Goal: Transaction & Acquisition: Obtain resource

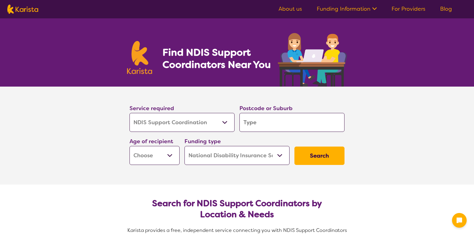
select select "NDIS Support Coordination"
select select "NDIS"
select select "NDIS Support Coordination"
select select "NDIS"
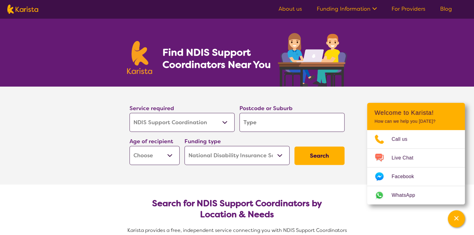
click at [223, 120] on select "Allied Health Assistant Assessment (ADHD or Autism) Behaviour support Counselli…" at bounding box center [182, 122] width 105 height 19
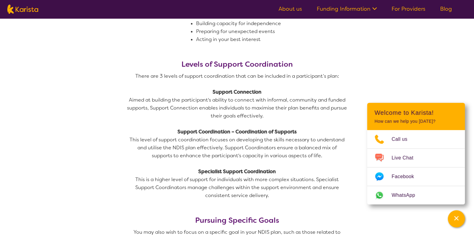
scroll to position [428, 0]
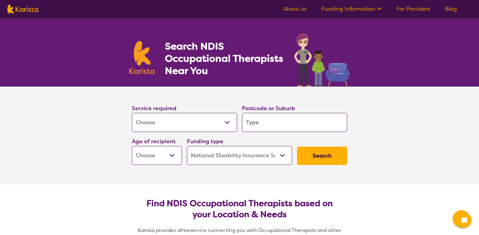
select select "[MEDICAL_DATA]"
select select "NDIS"
select select "[MEDICAL_DATA]"
select select "NDIS"
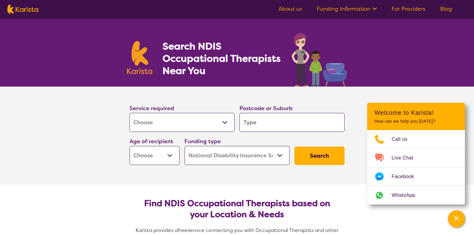
click at [255, 121] on input "search" at bounding box center [292, 122] width 105 height 19
type input "4"
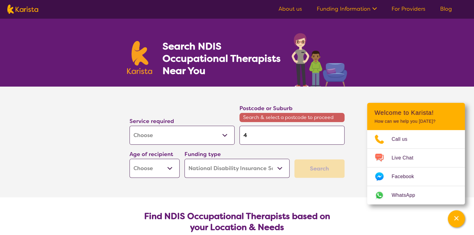
type input "40"
type input "400"
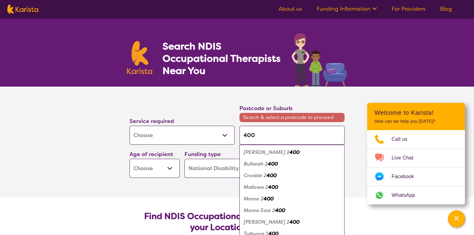
type input "4007"
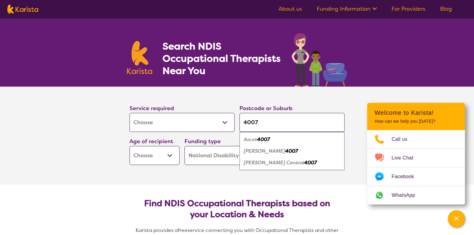
type input "4007"
click at [261, 140] on em "4007" at bounding box center [263, 139] width 13 height 6
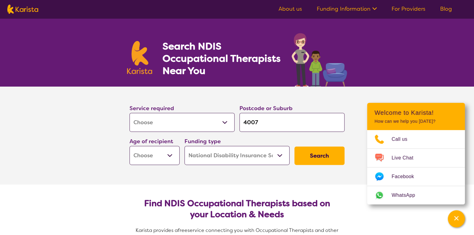
click at [172, 155] on select "Early Childhood - 0 to 9 Child - 10 to 11 Adolescent - 12 to 17 Adult - 18 to 6…" at bounding box center [155, 155] width 50 height 19
select select "AD"
click at [130, 146] on select "Early Childhood - 0 to 9 Child - 10 to 11 Adolescent - 12 to 17 Adult - 18 to 6…" at bounding box center [155, 155] width 50 height 19
select select "AD"
click at [281, 154] on select "Home Care Package (HCP) National Disability Insurance Scheme (NDIS) I don't know" at bounding box center [237, 155] width 105 height 19
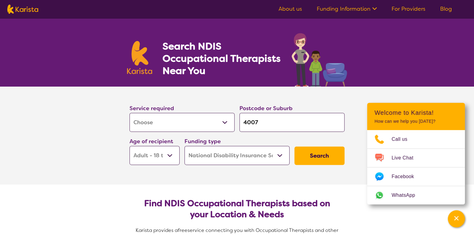
click at [281, 154] on select "Home Care Package (HCP) National Disability Insurance Scheme (NDIS) I don't know" at bounding box center [237, 155] width 105 height 19
click at [317, 152] on button "Search" at bounding box center [320, 155] width 50 height 18
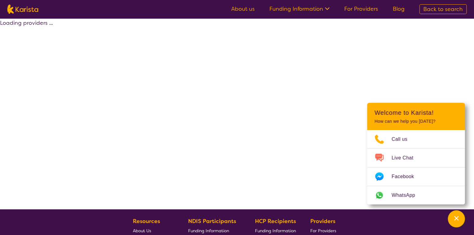
select select "by_score"
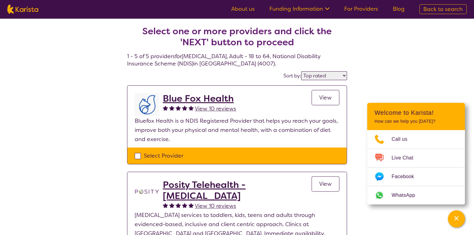
click at [326, 97] on span "View" at bounding box center [325, 97] width 13 height 7
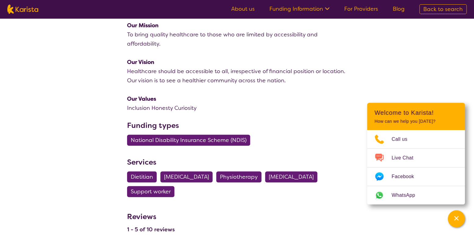
scroll to position [153, 0]
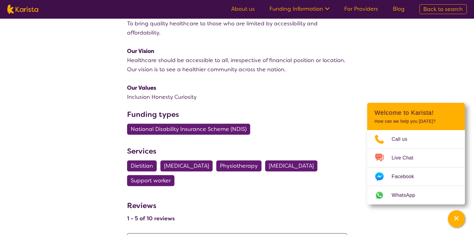
click at [198, 166] on span "[MEDICAL_DATA]" at bounding box center [186, 165] width 45 height 11
select select "[MEDICAL_DATA]"
select select "AD"
select select "NDIS"
select select "[MEDICAL_DATA]"
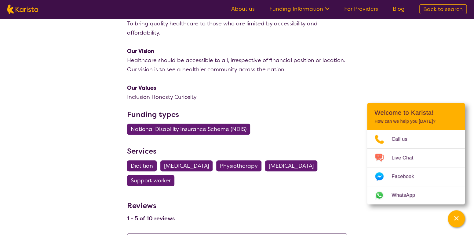
select select "AD"
select select "NDIS"
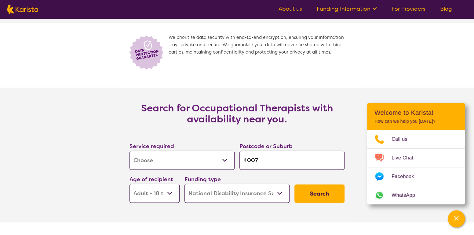
scroll to position [825, 0]
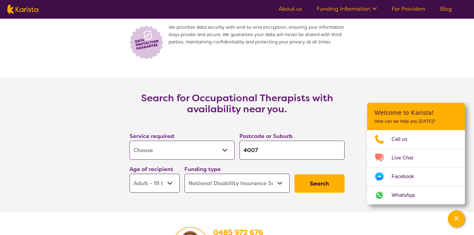
click at [318, 182] on button "Search" at bounding box center [320, 183] width 50 height 18
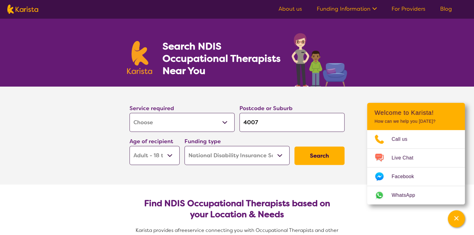
select select "by_score"
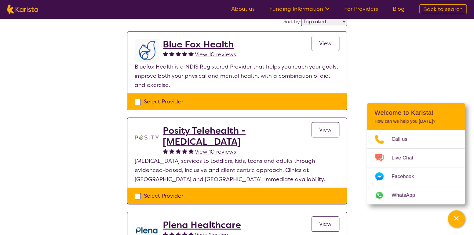
scroll to position [61, 0]
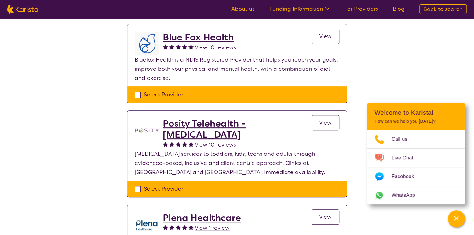
click at [136, 94] on div "Select Provider" at bounding box center [237, 94] width 205 height 9
checkbox input "true"
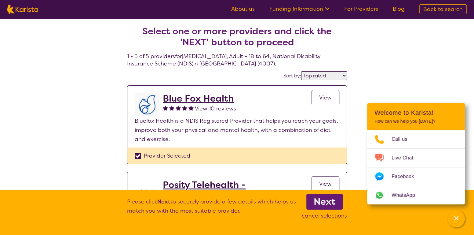
click at [325, 94] on span "View" at bounding box center [325, 97] width 13 height 7
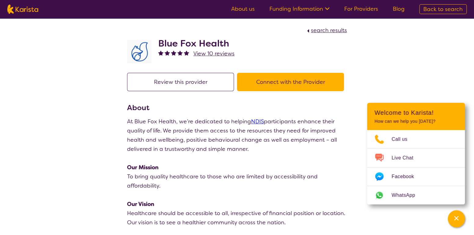
click at [195, 82] on button "Review this provider" at bounding box center [180, 82] width 107 height 18
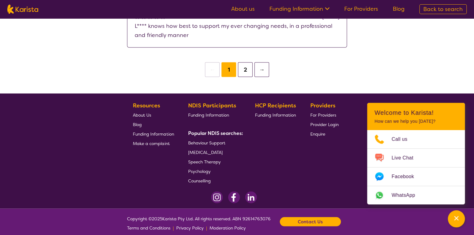
scroll to position [596, 0]
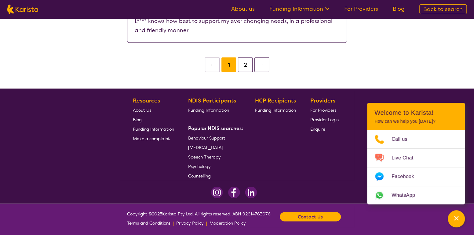
click at [222, 146] on span "[MEDICAL_DATA]" at bounding box center [205, 147] width 35 height 6
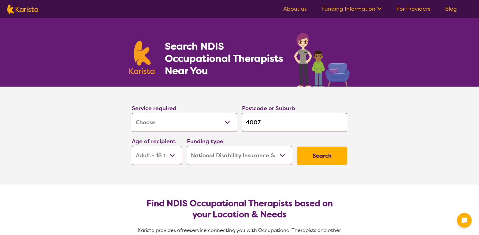
select select "[MEDICAL_DATA]"
select select "AD"
select select "NDIS"
select select "[MEDICAL_DATA]"
select select "AD"
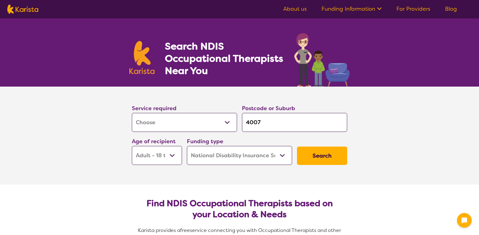
select select "NDIS"
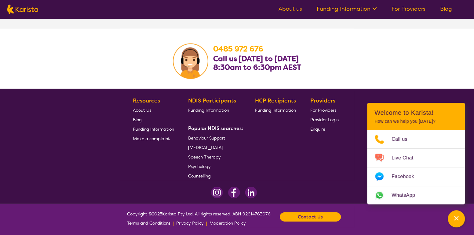
scroll to position [1009, 0]
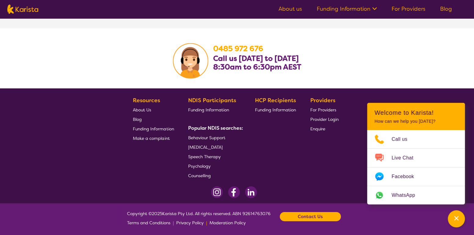
click at [215, 107] on span "Funding Information" at bounding box center [208, 110] width 41 height 6
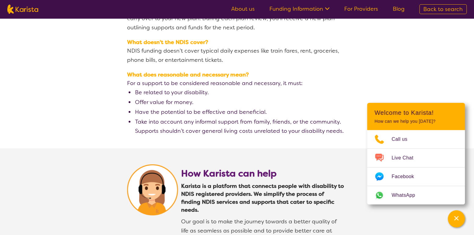
scroll to position [1039, 0]
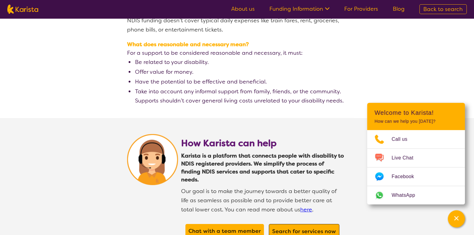
click at [307, 227] on b "Search for services now" at bounding box center [304, 230] width 64 height 7
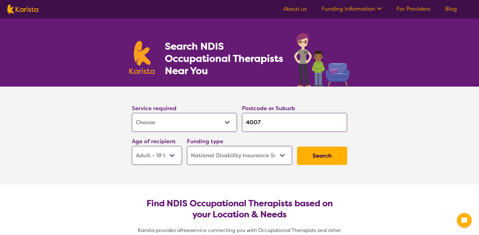
select select "[MEDICAL_DATA]"
select select "AD"
select select "NDIS"
select select "[MEDICAL_DATA]"
select select "AD"
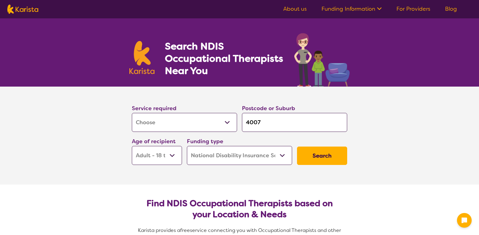
select select "NDIS"
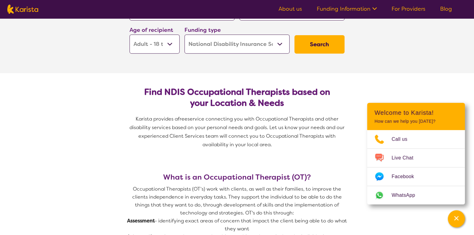
scroll to position [122, 0]
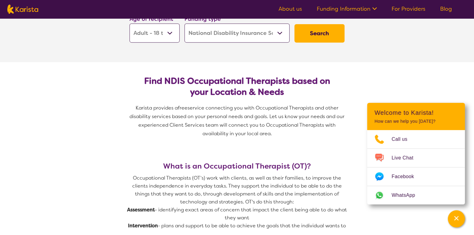
click at [320, 31] on button "Search" at bounding box center [320, 33] width 50 height 18
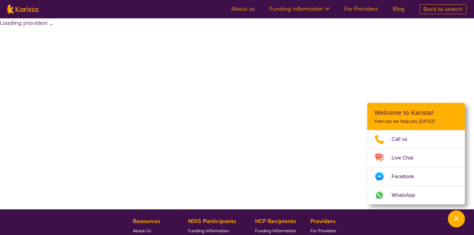
select select "by_score"
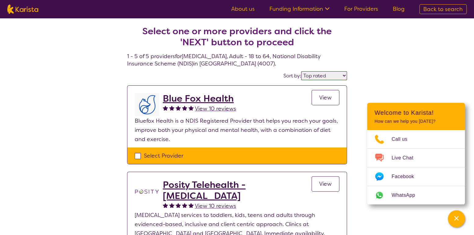
click at [311, 11] on link "Funding Information" at bounding box center [300, 8] width 60 height 7
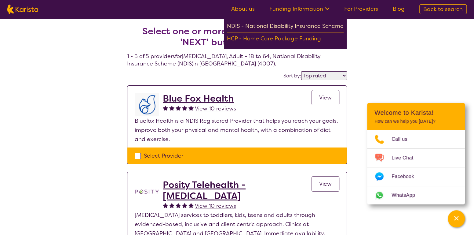
click at [318, 24] on div "NDIS - National Disability Insurance Scheme" at bounding box center [285, 26] width 117 height 11
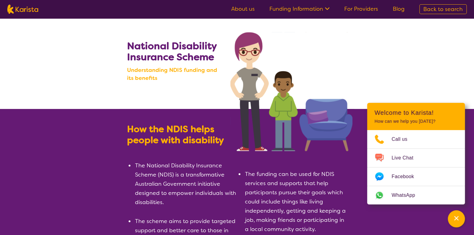
click at [247, 11] on link "About us" at bounding box center [243, 8] width 24 height 7
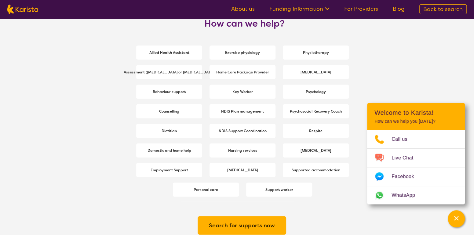
scroll to position [825, 0]
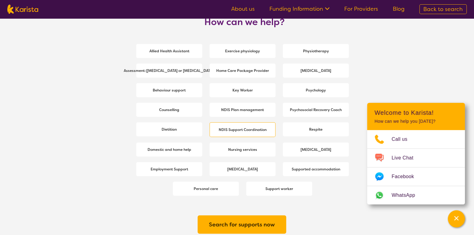
click at [252, 129] on b "NDIS Support Coordination" at bounding box center [243, 129] width 48 height 5
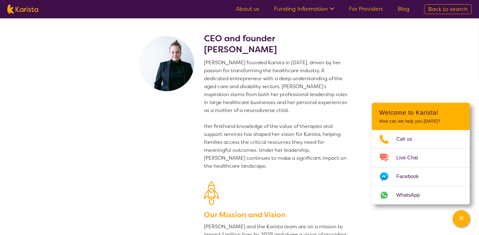
select select "NDIS Support Coordination"
select select "AD"
select select "NDIS"
select select "NDIS Support Coordination"
select select "AD"
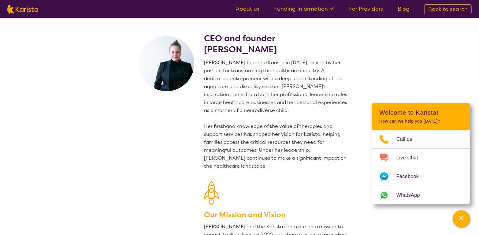
select select "NDIS"
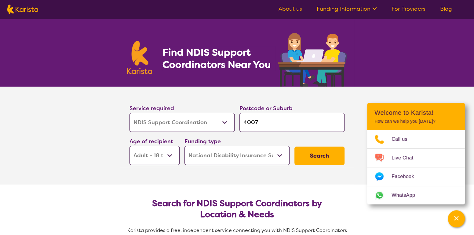
click at [224, 121] on select "Allied Health Assistant Assessment (ADHD or Autism) Behaviour support Counselli…" at bounding box center [182, 122] width 105 height 19
select select "[MEDICAL_DATA]"
click at [130, 113] on select "Allied Health Assistant Assessment (ADHD or Autism) Behaviour support Counselli…" at bounding box center [182, 122] width 105 height 19
select select "[MEDICAL_DATA]"
click at [319, 155] on button "Search" at bounding box center [320, 155] width 50 height 18
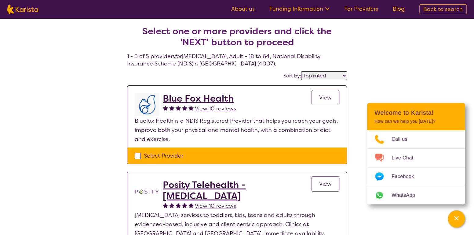
click at [344, 75] on select "Highly reviewed Top rated" at bounding box center [324, 75] width 46 height 9
select select "highly_reviewed"
click at [303, 71] on select "Highly reviewed Top rated" at bounding box center [324, 75] width 46 height 9
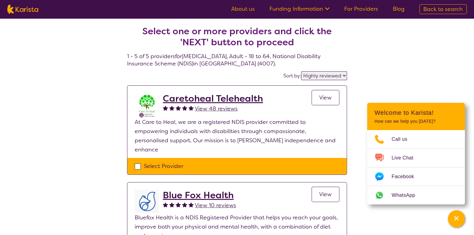
click at [138, 161] on div "Select Provider" at bounding box center [237, 165] width 205 height 9
checkbox input "true"
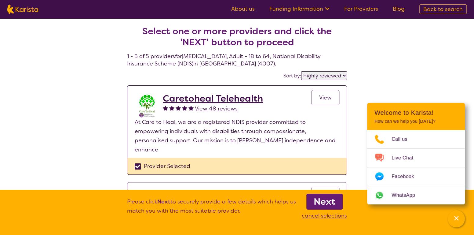
click at [321, 200] on b "Next" at bounding box center [325, 201] width 22 height 12
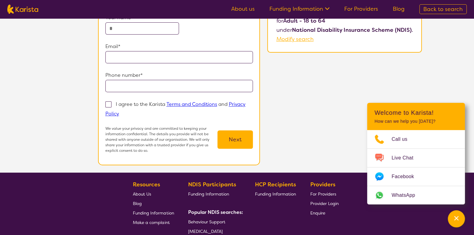
scroll to position [92, 0]
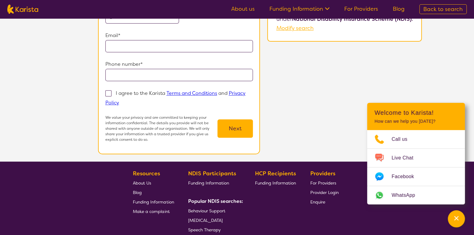
click at [211, 218] on span "[MEDICAL_DATA]" at bounding box center [205, 220] width 35 height 6
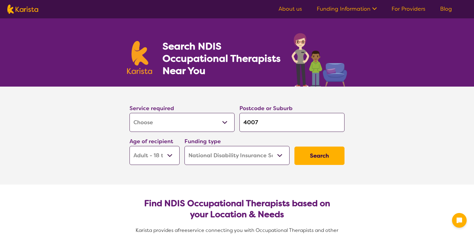
select select "[MEDICAL_DATA]"
select select "AD"
select select "NDIS"
select select "[MEDICAL_DATA]"
select select "AD"
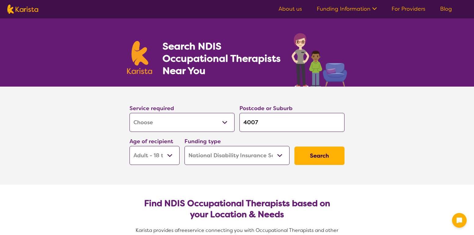
select select "NDIS"
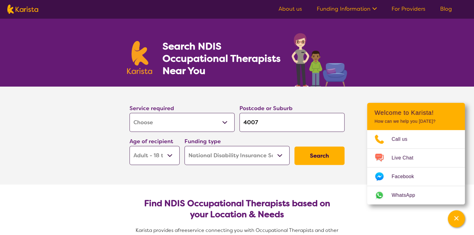
click at [315, 154] on button "Search" at bounding box center [320, 155] width 50 height 18
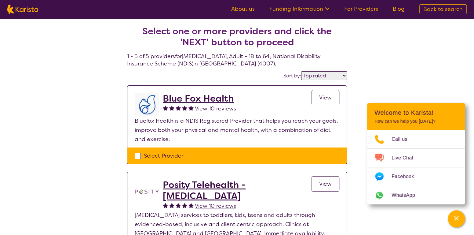
click at [343, 75] on select "Highly reviewed Top rated" at bounding box center [324, 75] width 46 height 9
select select "highly_reviewed"
click at [303, 71] on select "Highly reviewed Top rated" at bounding box center [324, 75] width 46 height 9
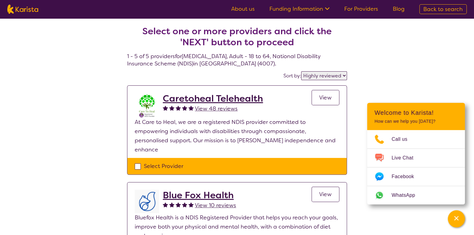
click at [136, 161] on div "Select Provider" at bounding box center [237, 165] width 205 height 9
checkbox input "true"
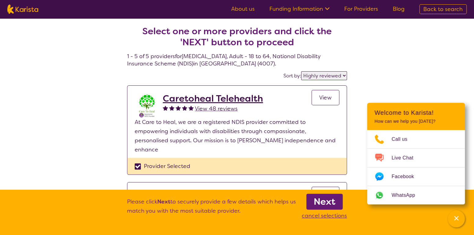
click at [336, 201] on link "Next" at bounding box center [324, 201] width 36 height 16
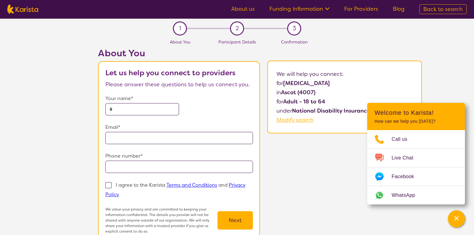
click at [297, 119] on span "Modify search" at bounding box center [295, 119] width 37 height 7
select select "[MEDICAL_DATA]"
select select "AD"
select select "NDIS"
select select "[MEDICAL_DATA]"
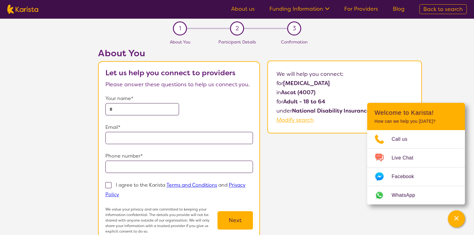
select select "AD"
select select "NDIS"
